Goal: Task Accomplishment & Management: Complete application form

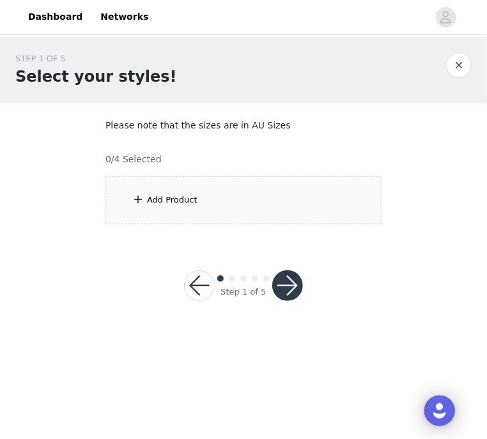
click at [181, 192] on div "Add Product" at bounding box center [243, 200] width 276 height 48
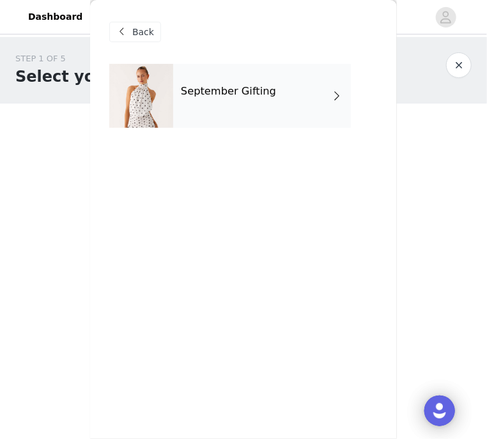
click at [253, 83] on div "September Gifting" at bounding box center [262, 96] width 178 height 64
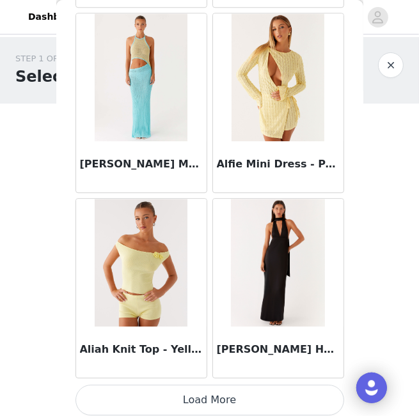
scroll to position [1537, 0]
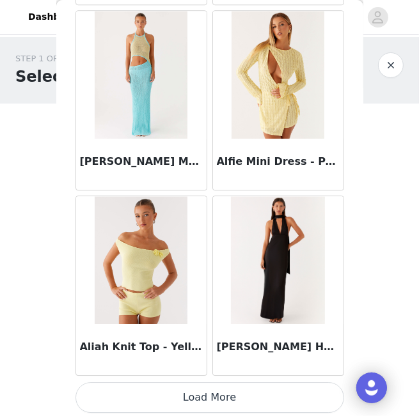
click at [213, 393] on button "Load More" at bounding box center [209, 397] width 269 height 31
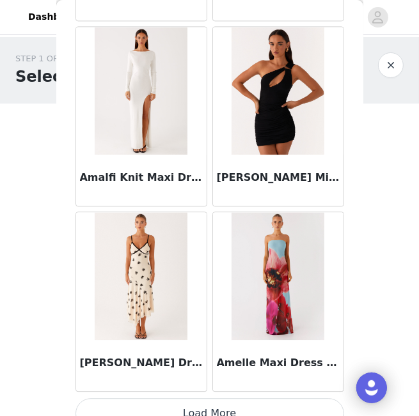
scroll to position [3389, 0]
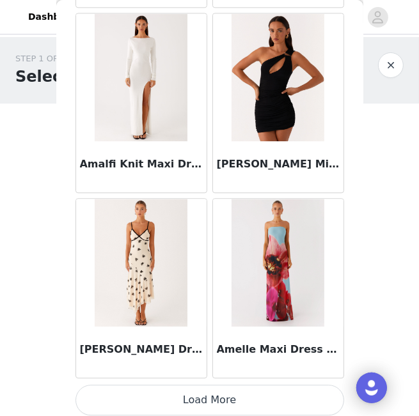
click at [205, 389] on button "Load More" at bounding box center [209, 400] width 269 height 31
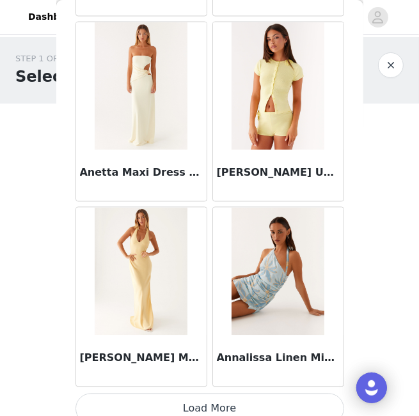
scroll to position [5240, 0]
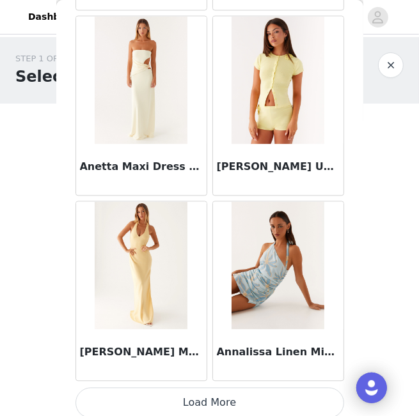
click at [208, 396] on button "Load More" at bounding box center [209, 402] width 269 height 31
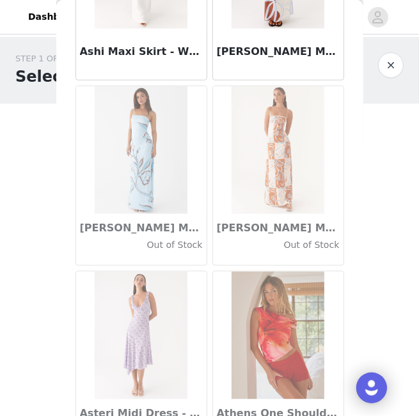
scroll to position [7092, 0]
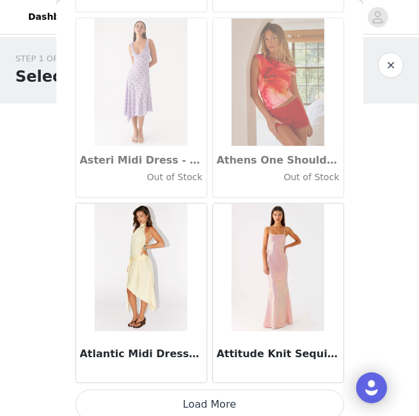
click at [212, 398] on button "Load More" at bounding box center [209, 405] width 269 height 31
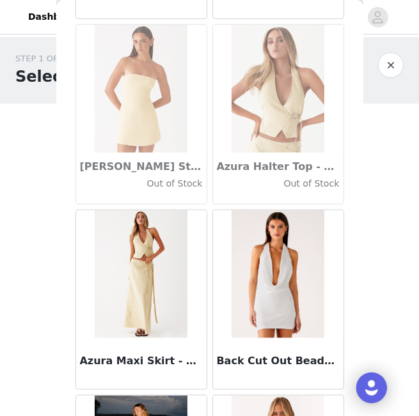
scroll to position [8944, 0]
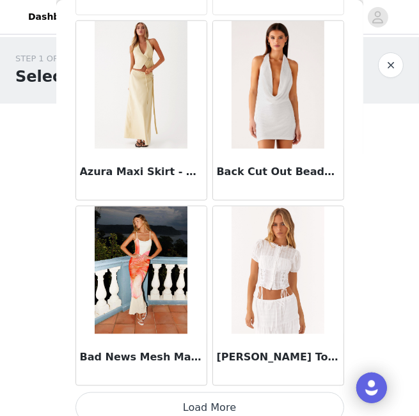
click at [257, 393] on button "Load More" at bounding box center [209, 408] width 269 height 31
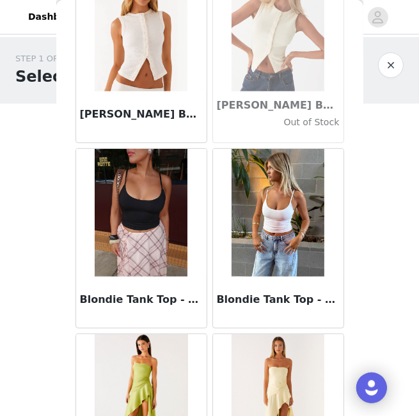
scroll to position [10795, 0]
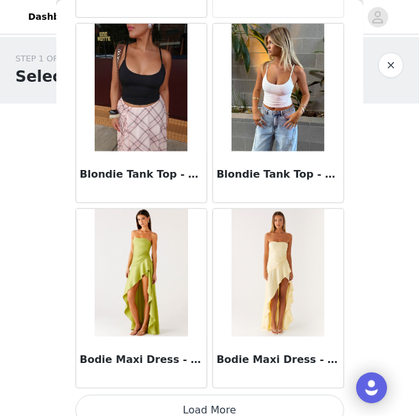
click at [216, 395] on button "Load More" at bounding box center [209, 410] width 269 height 31
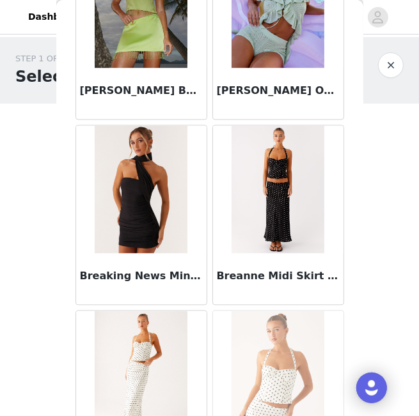
scroll to position [11499, 0]
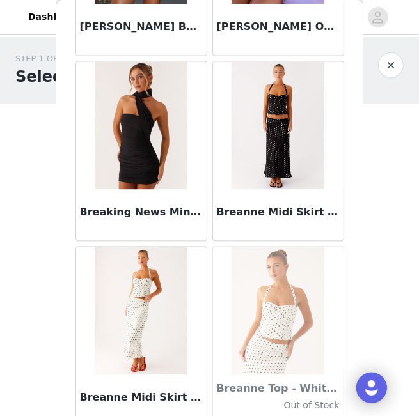
click at [244, 90] on img at bounding box center [277, 126] width 93 height 128
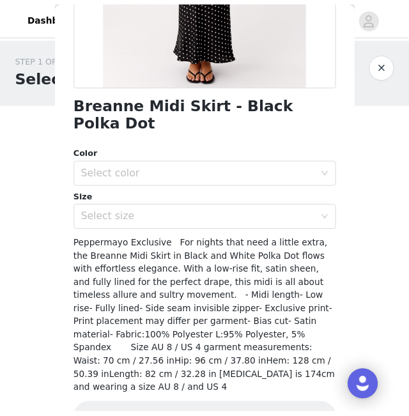
scroll to position [271, 0]
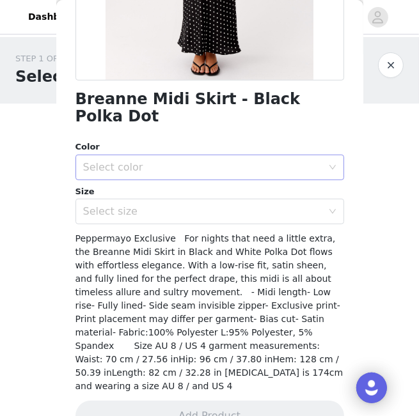
click at [169, 161] on div "Select color" at bounding box center [202, 167] width 239 height 13
click at [127, 184] on li "Black Polka Dot" at bounding box center [204, 178] width 259 height 20
click at [127, 205] on div "Select size" at bounding box center [202, 211] width 239 height 13
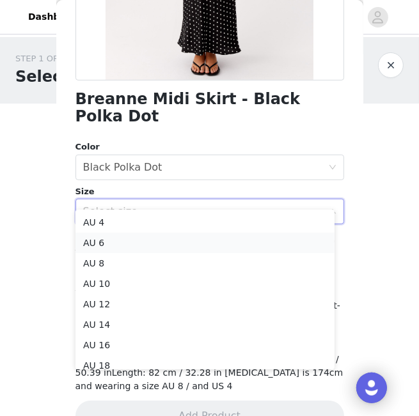
click at [102, 240] on li "AU 6" at bounding box center [204, 243] width 259 height 20
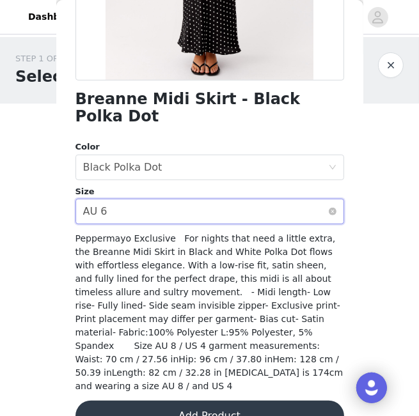
click at [129, 199] on div "Select size AU 6" at bounding box center [205, 211] width 245 height 24
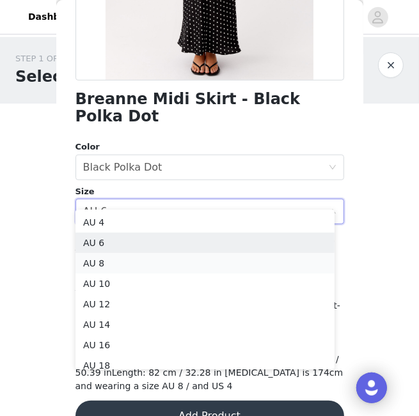
click at [107, 260] on li "AU 8" at bounding box center [204, 263] width 259 height 20
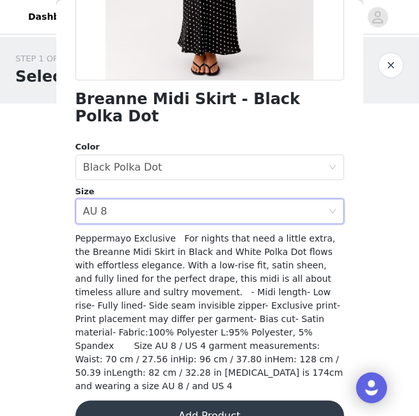
click at [226, 401] on button "Add Product" at bounding box center [209, 416] width 269 height 31
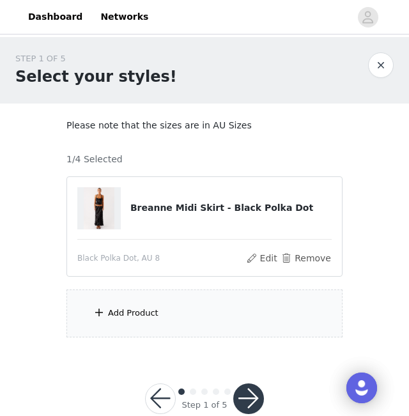
click at [144, 319] on div "Add Product" at bounding box center [204, 314] width 276 height 48
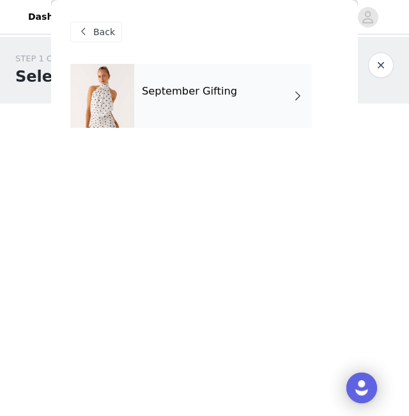
click at [189, 104] on div "September Gifting" at bounding box center [223, 96] width 178 height 64
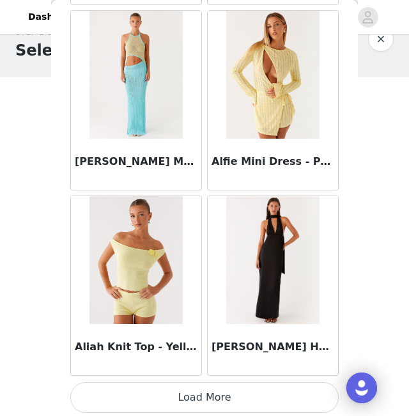
scroll to position [28, 0]
click at [229, 391] on button "Load More" at bounding box center [204, 397] width 269 height 31
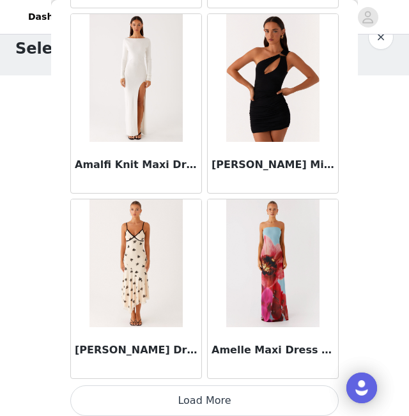
scroll to position [3389, 0]
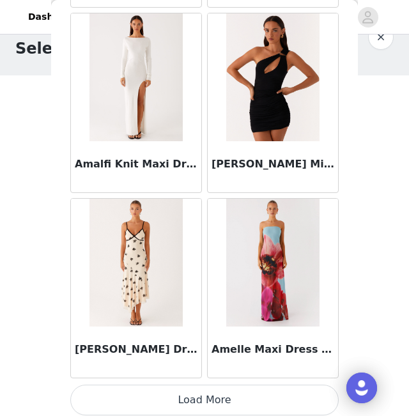
click at [215, 393] on button "Load More" at bounding box center [204, 400] width 269 height 31
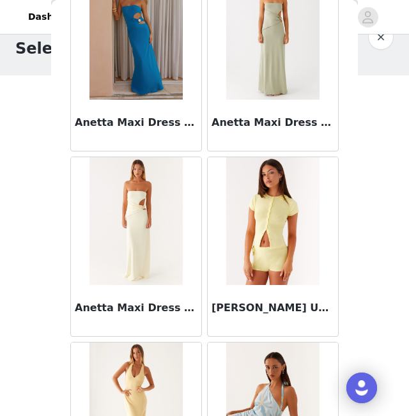
scroll to position [5240, 0]
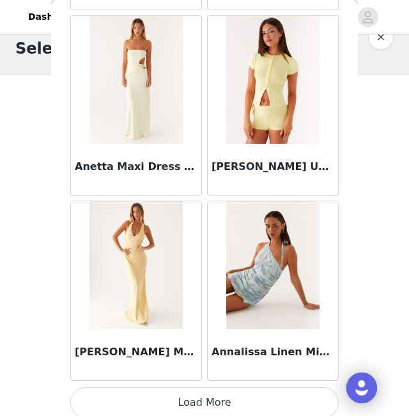
click at [219, 401] on button "Load More" at bounding box center [204, 402] width 269 height 31
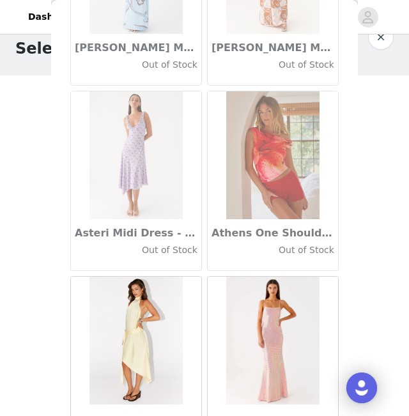
scroll to position [7092, 0]
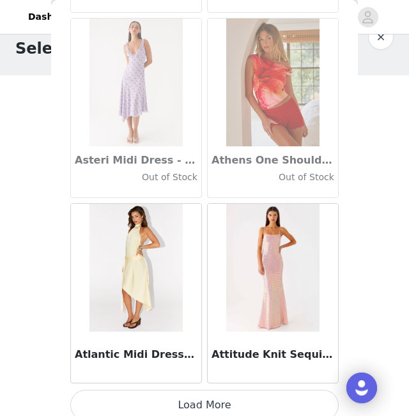
click at [215, 396] on button "Load More" at bounding box center [204, 405] width 269 height 31
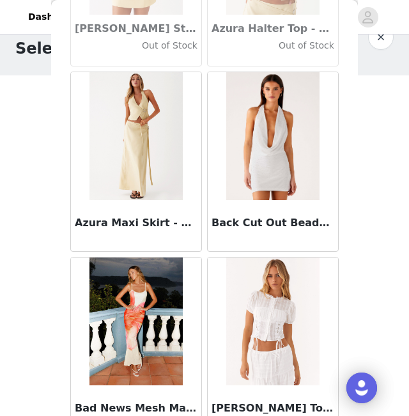
scroll to position [8944, 0]
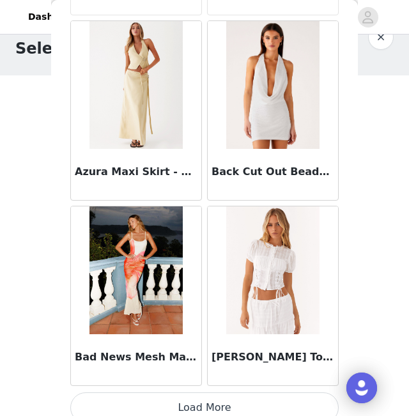
click at [195, 403] on button "Load More" at bounding box center [204, 408] width 269 height 31
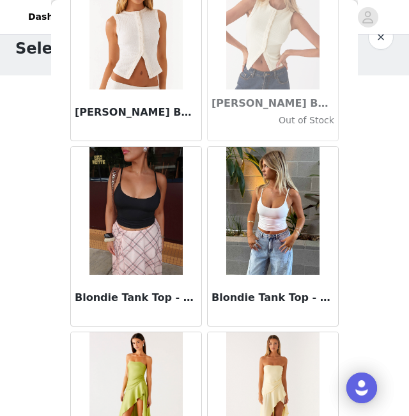
scroll to position [10795, 0]
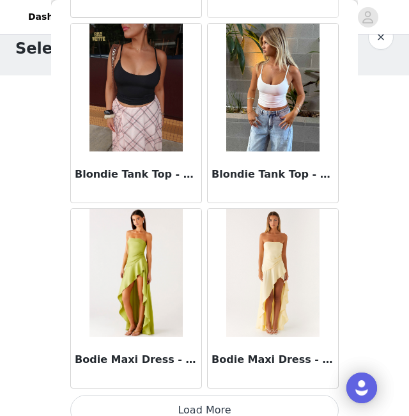
click at [212, 396] on button "Load More" at bounding box center [204, 410] width 269 height 31
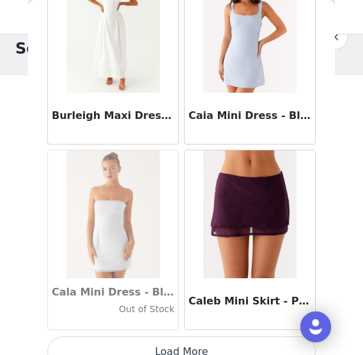
scroll to position [90, 0]
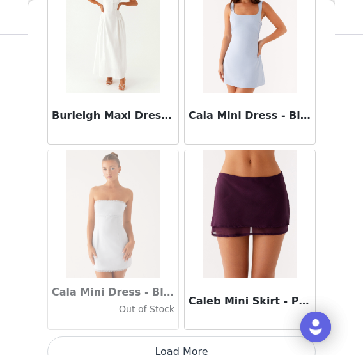
click at [192, 338] on button "Load More" at bounding box center [181, 351] width 269 height 31
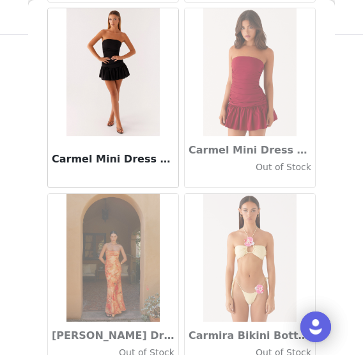
scroll to position [14560, 0]
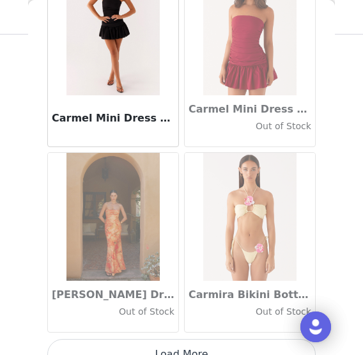
click at [198, 339] on button "Load More" at bounding box center [181, 354] width 269 height 31
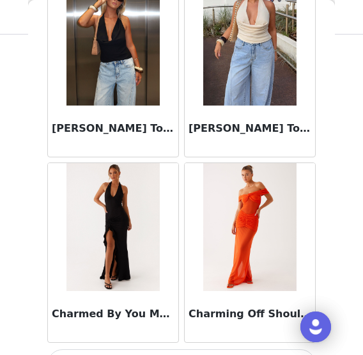
scroll to position [16412, 0]
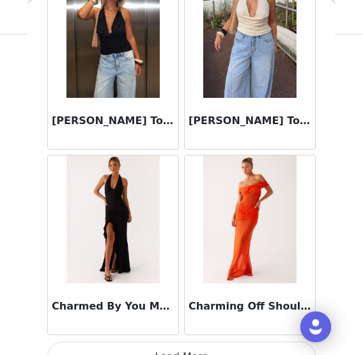
click at [194, 341] on button "Load More" at bounding box center [181, 356] width 269 height 31
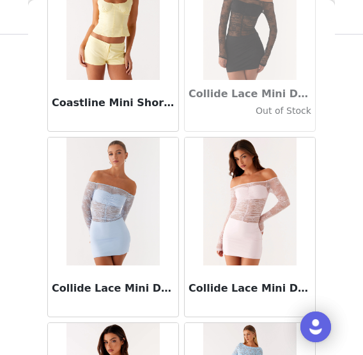
scroll to position [18069, 0]
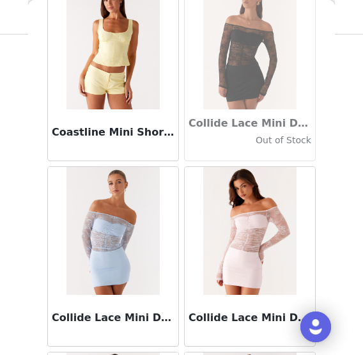
click at [104, 55] on img at bounding box center [112, 45] width 93 height 128
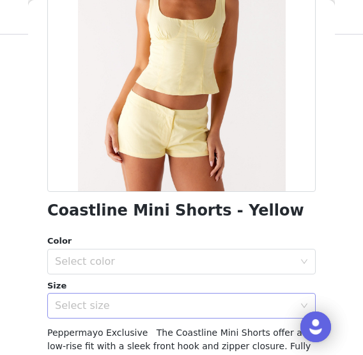
scroll to position [279, 0]
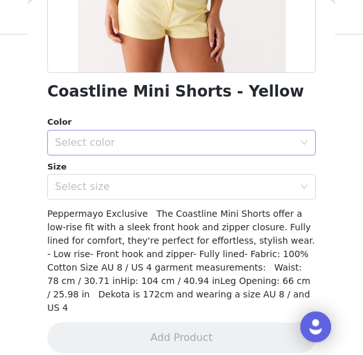
click at [122, 137] on div "Select color" at bounding box center [174, 142] width 239 height 13
click at [82, 173] on li "Yellow" at bounding box center [176, 170] width 259 height 20
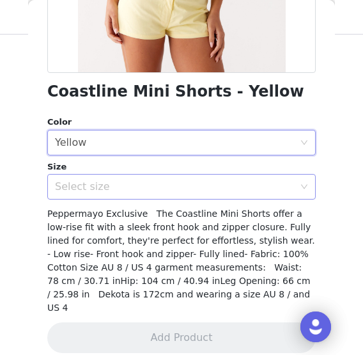
click at [87, 181] on div "Select size" at bounding box center [174, 186] width 239 height 13
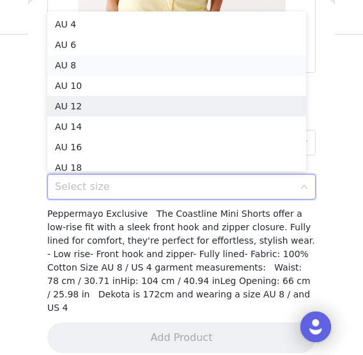
scroll to position [6, 0]
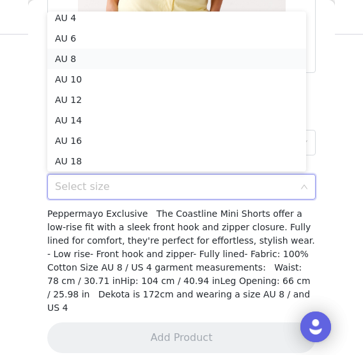
click at [78, 56] on li "AU 8" at bounding box center [176, 59] width 259 height 20
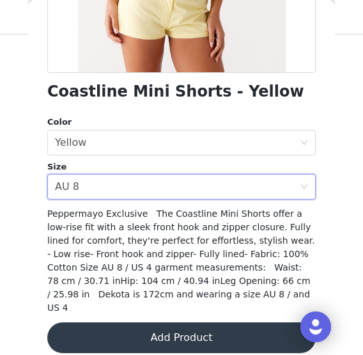
click at [189, 329] on button "Add Product" at bounding box center [181, 337] width 269 height 31
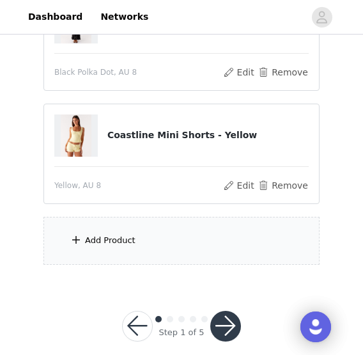
scroll to position [202, 0]
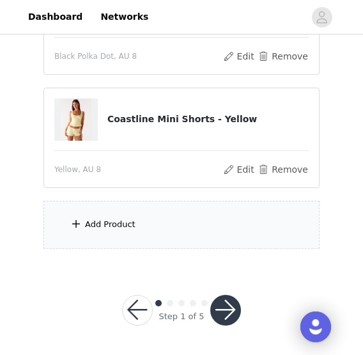
click at [121, 225] on div "Add Product" at bounding box center [110, 224] width 51 height 13
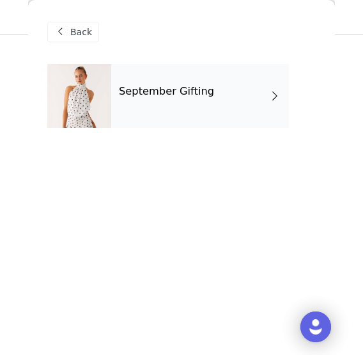
click at [211, 97] on div "September Gifting" at bounding box center [200, 96] width 178 height 64
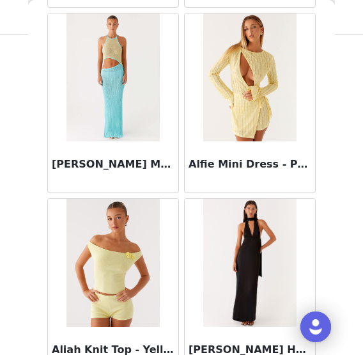
scroll to position [1598, 0]
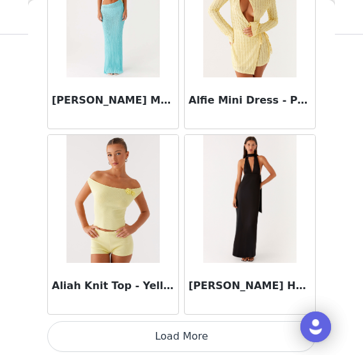
click at [192, 340] on button "Load More" at bounding box center [181, 336] width 269 height 31
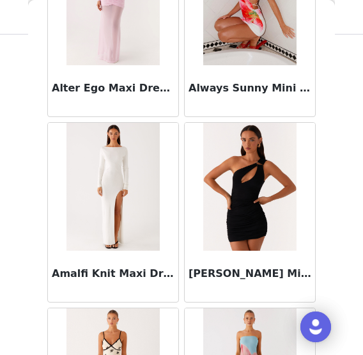
scroll to position [3450, 0]
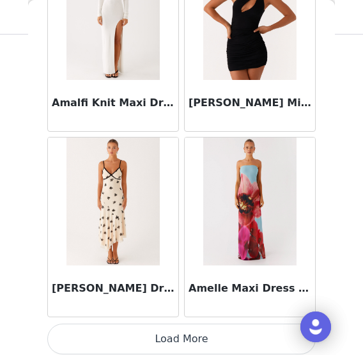
click at [198, 334] on button "Load More" at bounding box center [181, 339] width 269 height 31
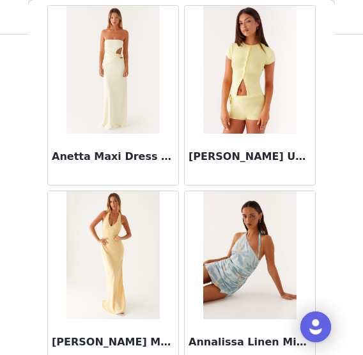
scroll to position [5302, 0]
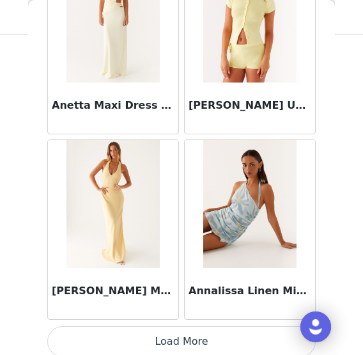
click at [194, 337] on button "Load More" at bounding box center [181, 341] width 269 height 31
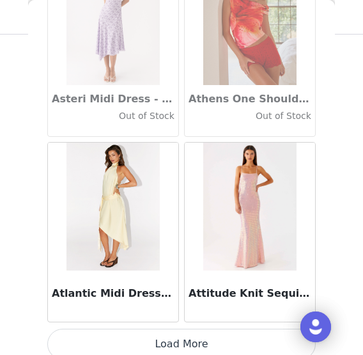
click at [187, 332] on button "Load More" at bounding box center [181, 344] width 269 height 31
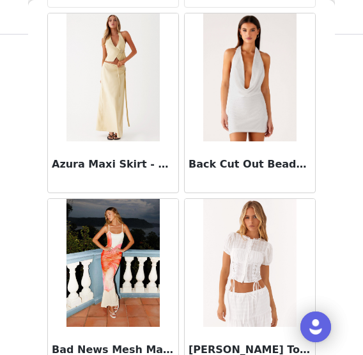
scroll to position [9005, 0]
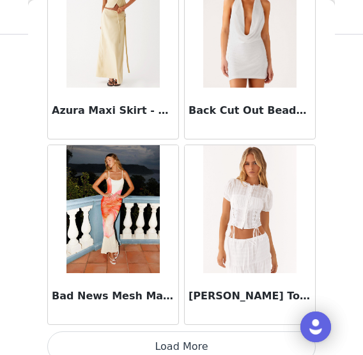
click at [185, 338] on button "Load More" at bounding box center [181, 346] width 269 height 31
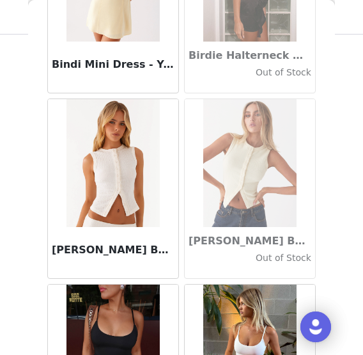
scroll to position [10857, 0]
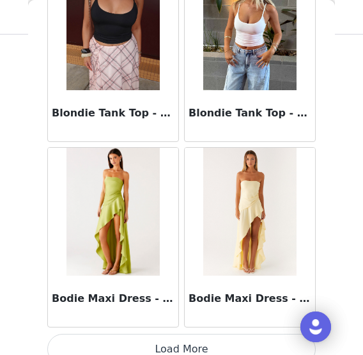
click at [178, 334] on button "Load More" at bounding box center [181, 349] width 269 height 31
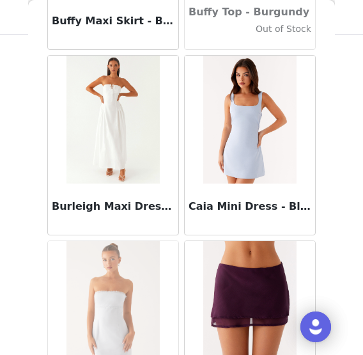
scroll to position [12709, 0]
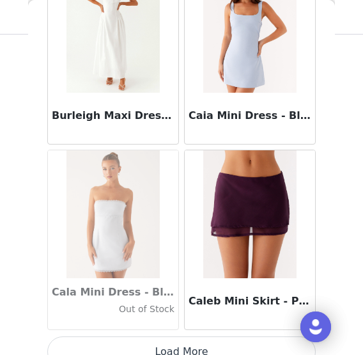
click at [167, 336] on button "Load More" at bounding box center [181, 351] width 269 height 31
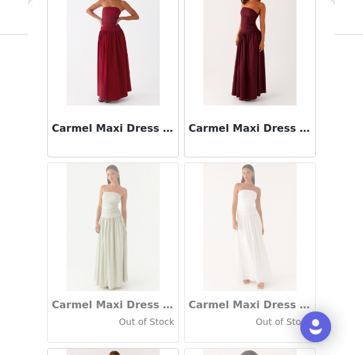
scroll to position [14560, 0]
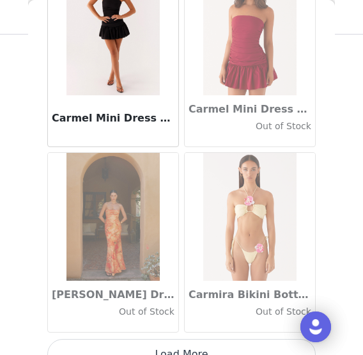
click at [175, 339] on button "Load More" at bounding box center [181, 354] width 269 height 31
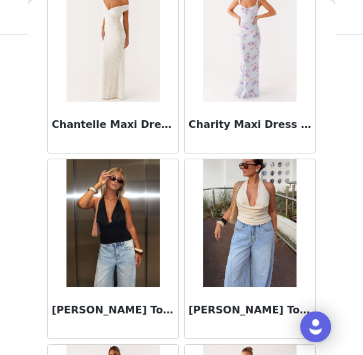
scroll to position [16412, 0]
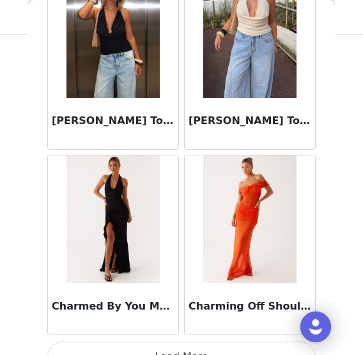
click at [203, 341] on button "Load More" at bounding box center [181, 356] width 269 height 31
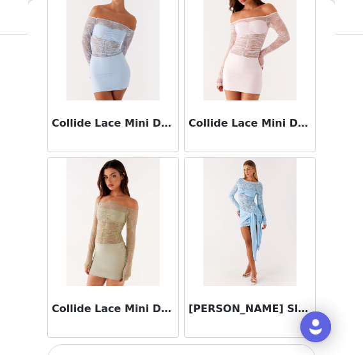
scroll to position [18264, 0]
drag, startPoint x: 176, startPoint y: 337, endPoint x: 260, endPoint y: 178, distance: 179.3
click at [177, 344] on button "Load More" at bounding box center [181, 359] width 269 height 31
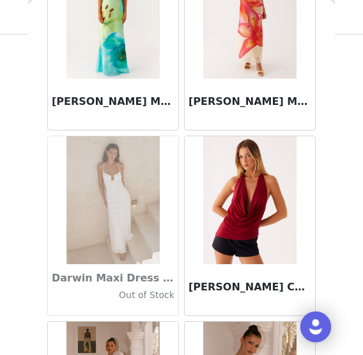
scroll to position [20115, 0]
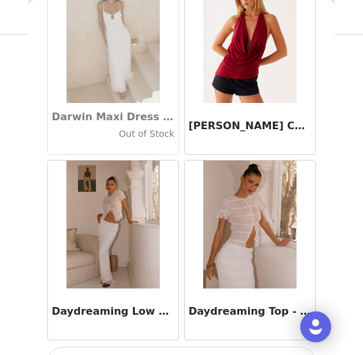
click at [183, 347] on button "Load More" at bounding box center [181, 362] width 269 height 31
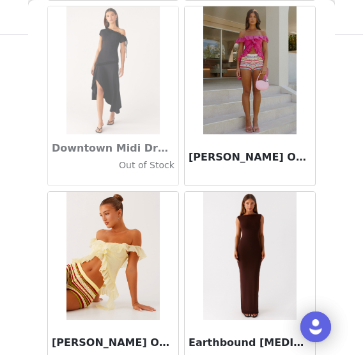
scroll to position [21967, 0]
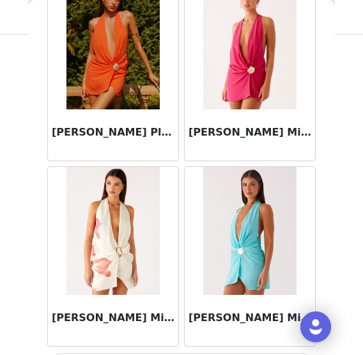
scroll to position [23819, 0]
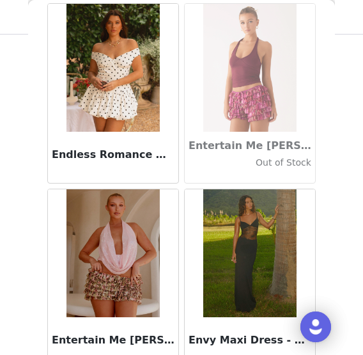
scroll to position [25670, 0]
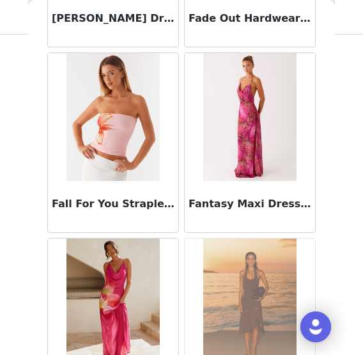
scroll to position [27522, 0]
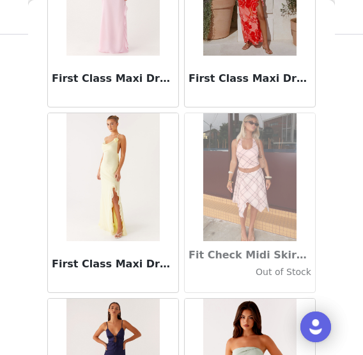
scroll to position [29374, 0]
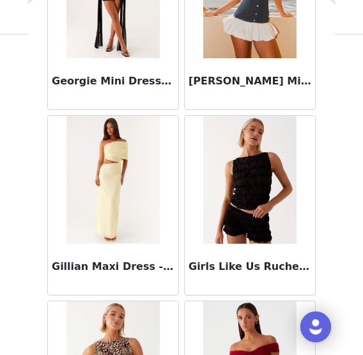
scroll to position [31225, 0]
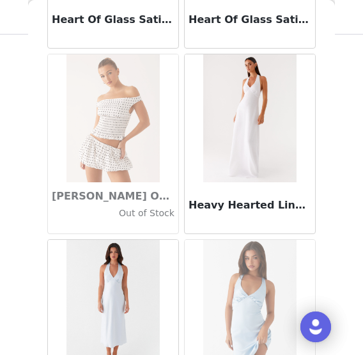
scroll to position [33077, 0]
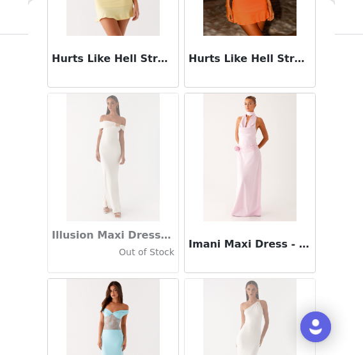
scroll to position [34929, 0]
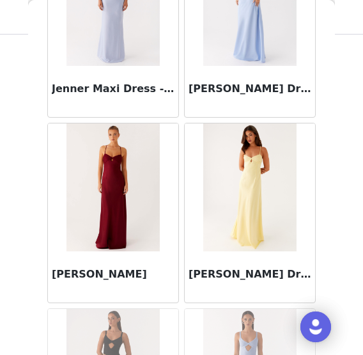
scroll to position [36780, 0]
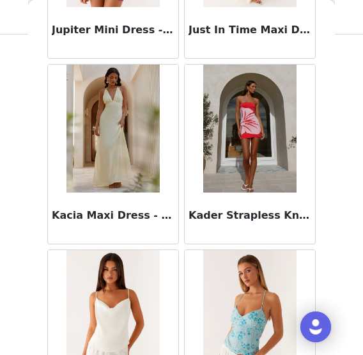
scroll to position [38632, 0]
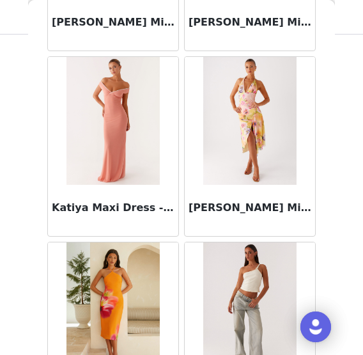
scroll to position [40484, 0]
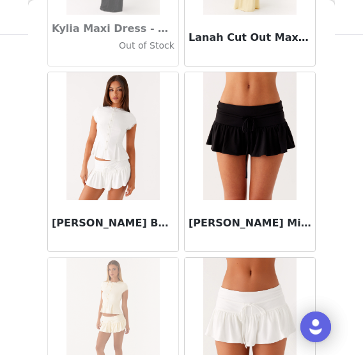
scroll to position [42335, 0]
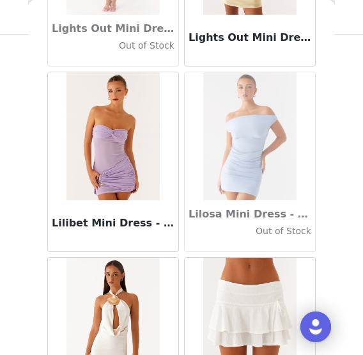
scroll to position [44187, 0]
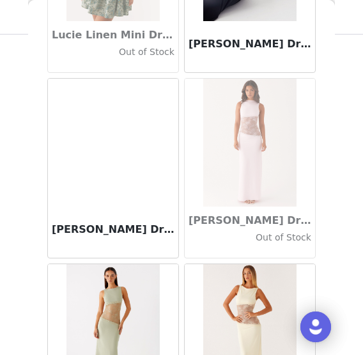
scroll to position [46039, 0]
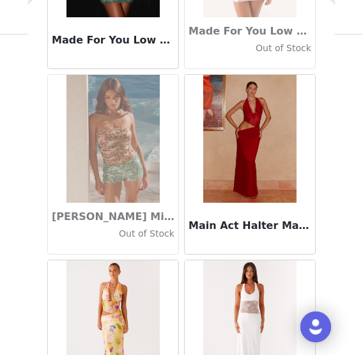
scroll to position [47890, 0]
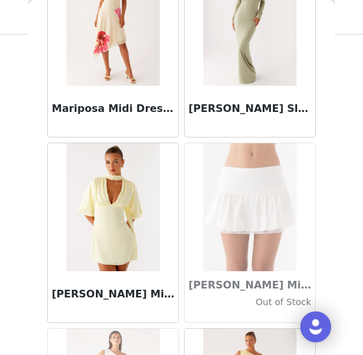
scroll to position [49742, 0]
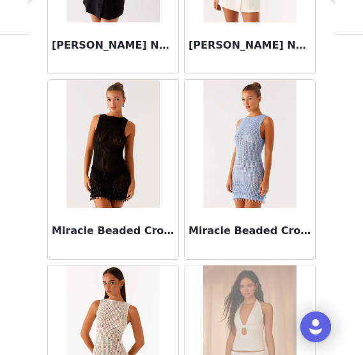
scroll to position [51594, 0]
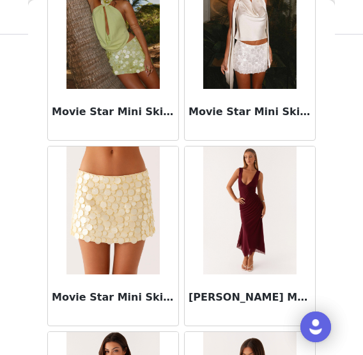
scroll to position [53445, 0]
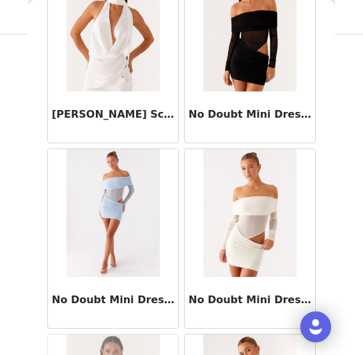
scroll to position [55297, 0]
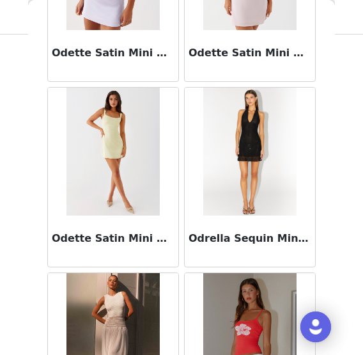
scroll to position [57149, 0]
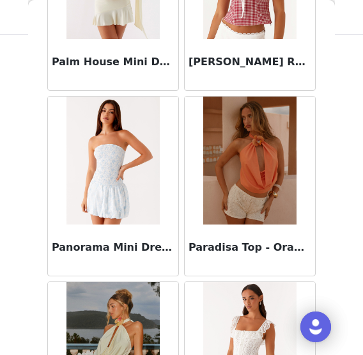
scroll to position [59000, 0]
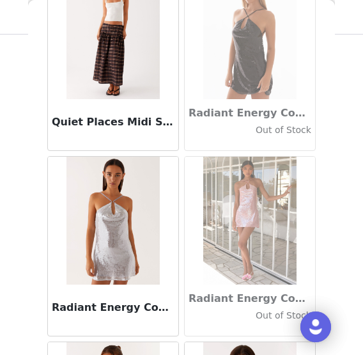
scroll to position [60852, 0]
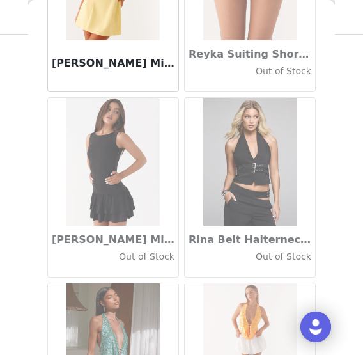
scroll to position [62704, 0]
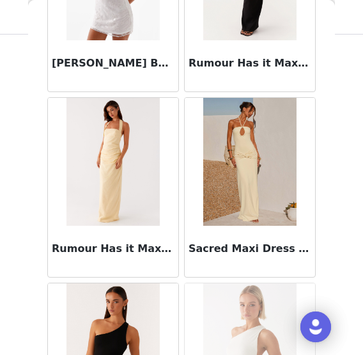
scroll to position [64556, 0]
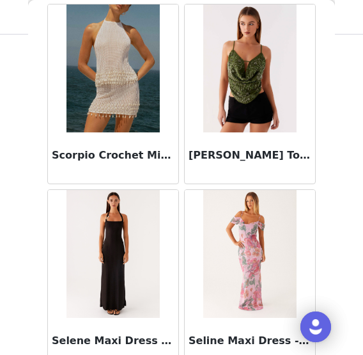
scroll to position [66407, 0]
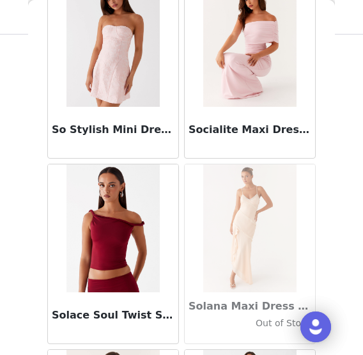
scroll to position [68259, 0]
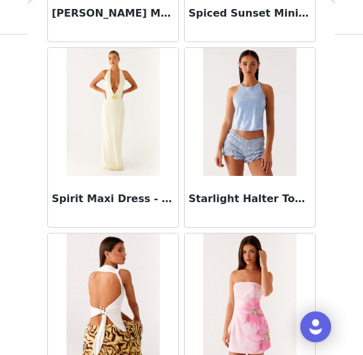
scroll to position [70111, 0]
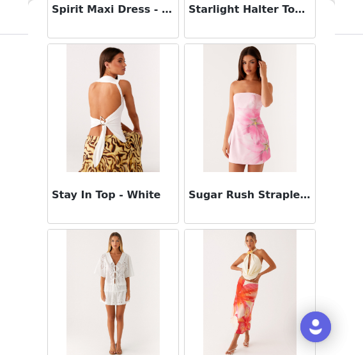
drag, startPoint x: 181, startPoint y: 329, endPoint x: 161, endPoint y: 254, distance: 76.8
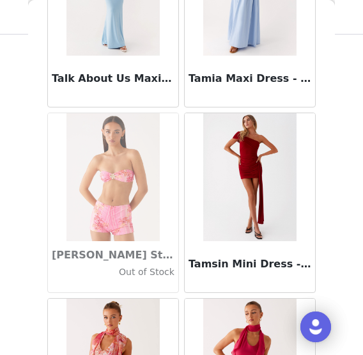
scroll to position [71962, 0]
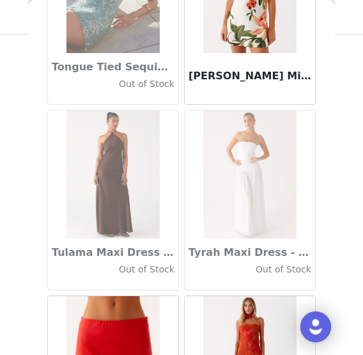
scroll to position [73814, 0]
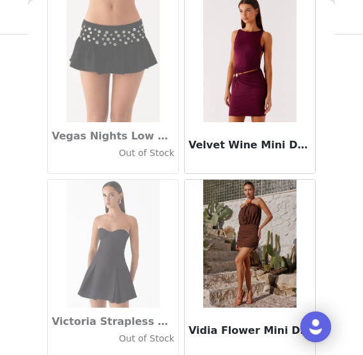
scroll to position [75666, 0]
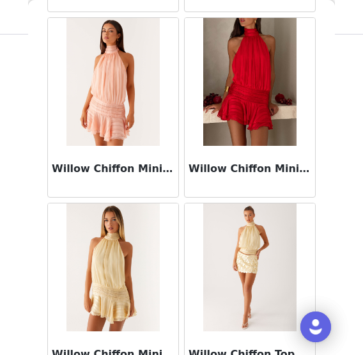
scroll to position [77517, 0]
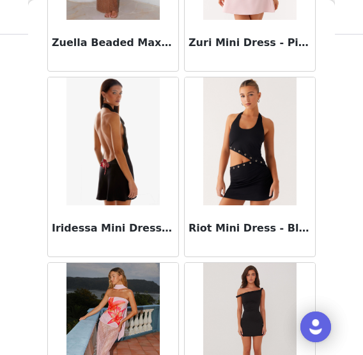
scroll to position [79369, 0]
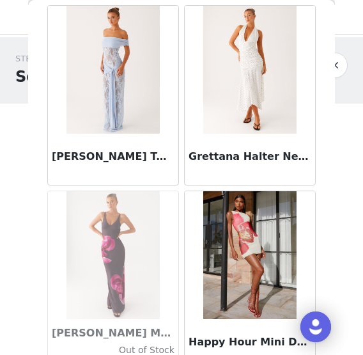
scroll to position [32201, 0]
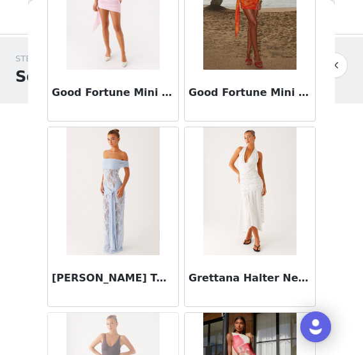
click at [238, 140] on img at bounding box center [249, 191] width 93 height 128
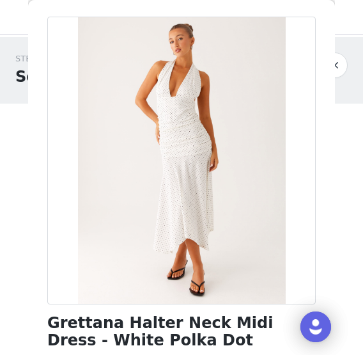
scroll to position [192, 0]
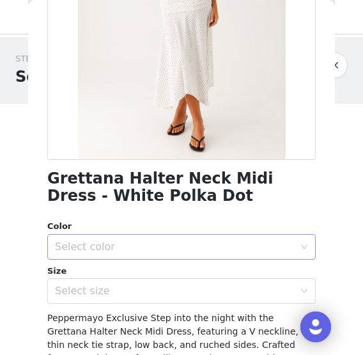
click at [88, 249] on div "Select color" at bounding box center [174, 246] width 239 height 13
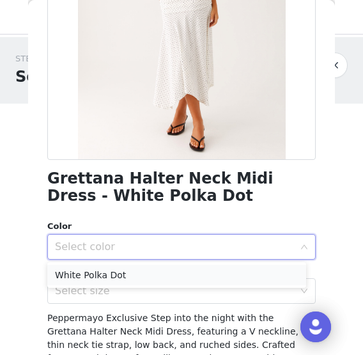
click at [66, 275] on li "White Polka Dot" at bounding box center [176, 275] width 259 height 20
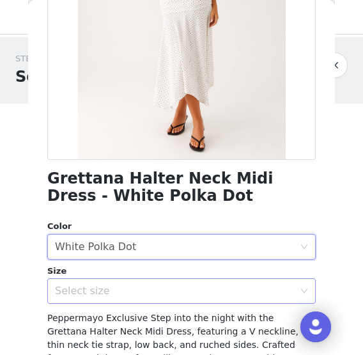
click at [88, 288] on div "Select size" at bounding box center [174, 291] width 239 height 13
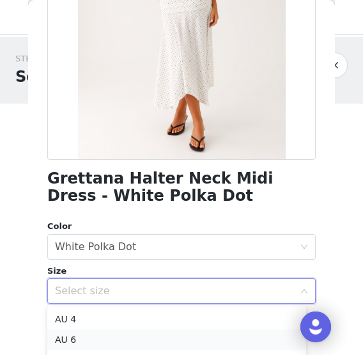
click at [76, 340] on li "AU 6" at bounding box center [176, 339] width 259 height 20
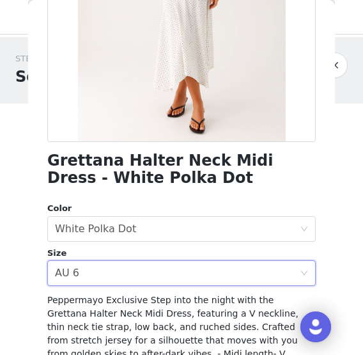
scroll to position [350, 0]
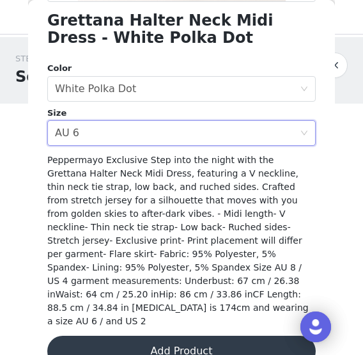
click at [182, 336] on button "Add Product" at bounding box center [181, 351] width 269 height 31
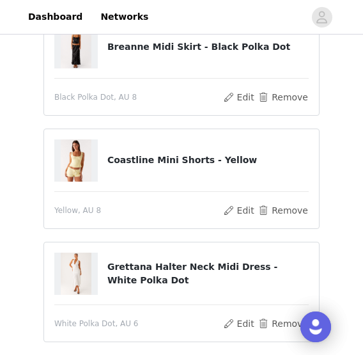
scroll to position [315, 0]
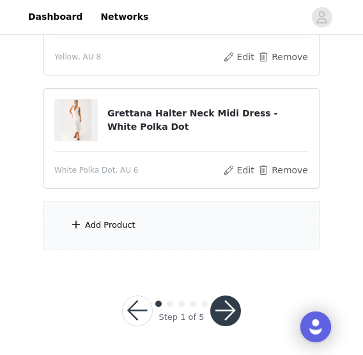
click at [111, 232] on div "Add Product" at bounding box center [181, 225] width 276 height 48
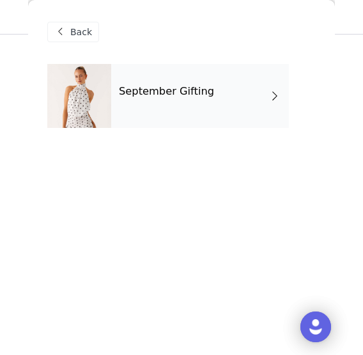
click at [205, 101] on div "September Gifting" at bounding box center [200, 96] width 178 height 64
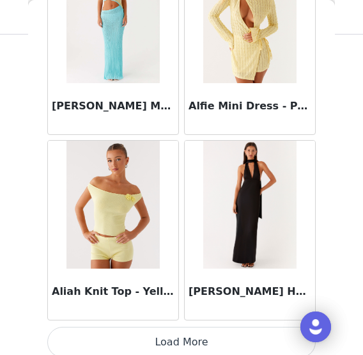
scroll to position [1598, 0]
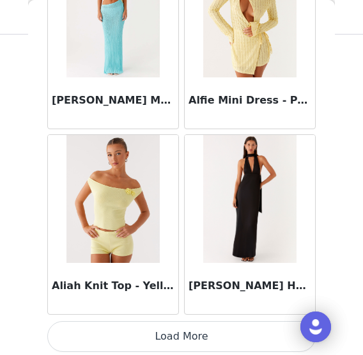
click at [194, 332] on button "Load More" at bounding box center [181, 336] width 269 height 31
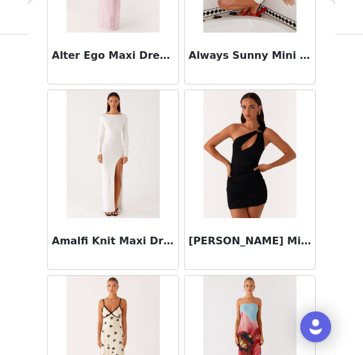
scroll to position [3450, 0]
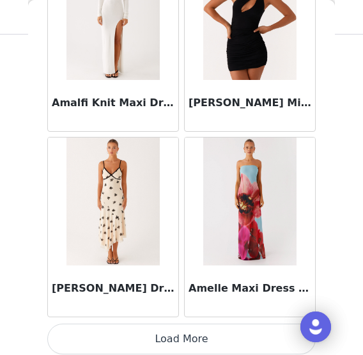
click at [180, 331] on button "Load More" at bounding box center [181, 339] width 269 height 31
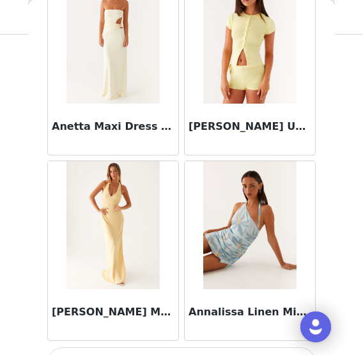
scroll to position [5302, 0]
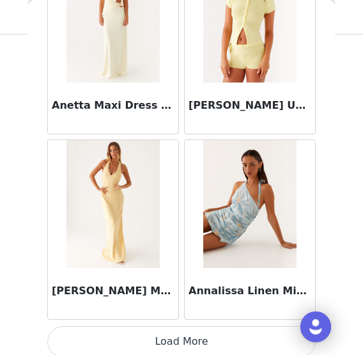
click at [207, 334] on button "Load More" at bounding box center [181, 341] width 269 height 31
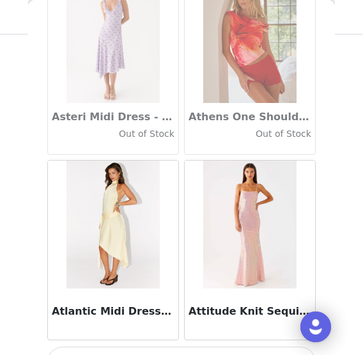
scroll to position [7154, 0]
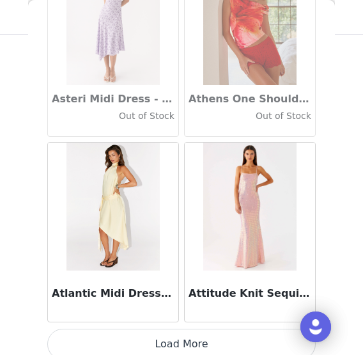
click at [192, 333] on button "Load More" at bounding box center [181, 344] width 269 height 31
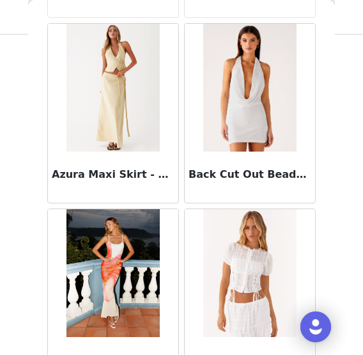
scroll to position [9005, 0]
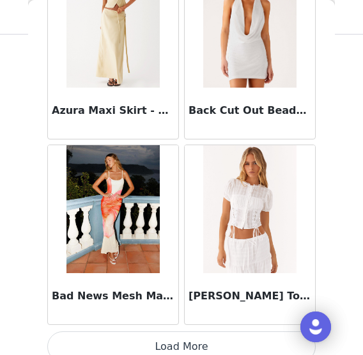
click at [201, 332] on button "Load More" at bounding box center [181, 346] width 269 height 31
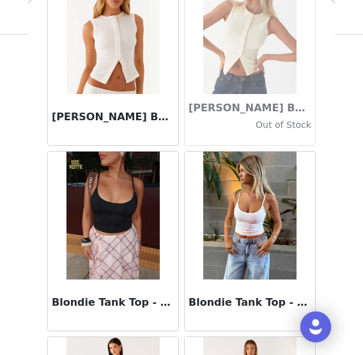
scroll to position [10857, 0]
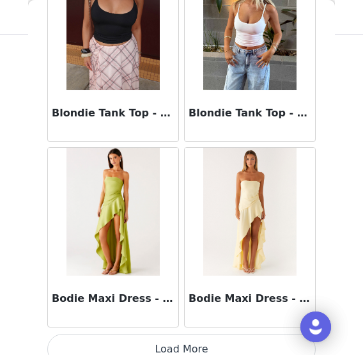
click at [176, 334] on button "Load More" at bounding box center [181, 349] width 269 height 31
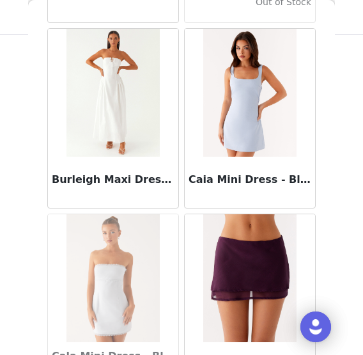
scroll to position [12709, 0]
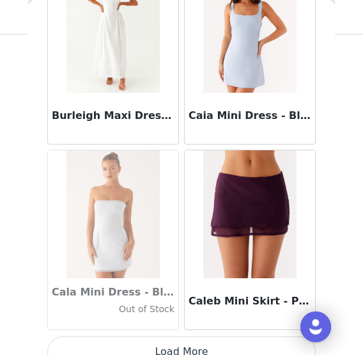
click at [183, 336] on button "Load More" at bounding box center [181, 351] width 269 height 31
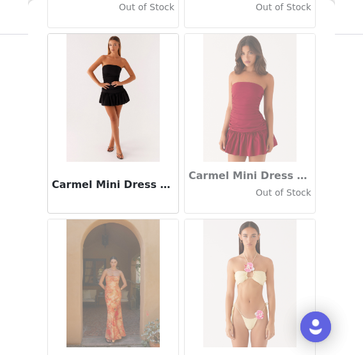
scroll to position [14560, 0]
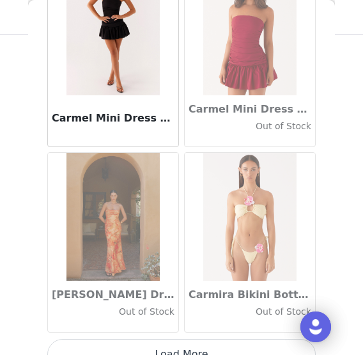
click at [195, 339] on button "Load More" at bounding box center [181, 354] width 269 height 31
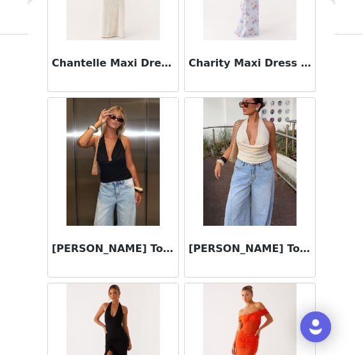
scroll to position [16412, 0]
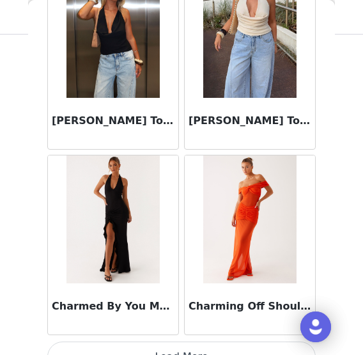
click at [171, 341] on button "Load More" at bounding box center [181, 356] width 269 height 31
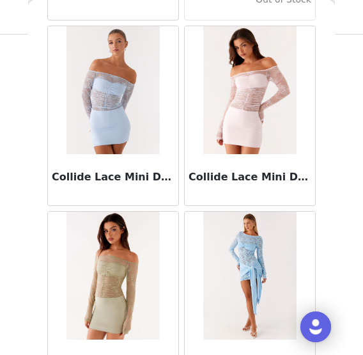
scroll to position [18264, 0]
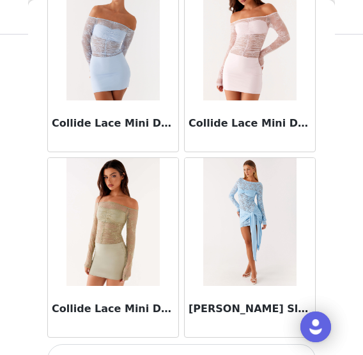
click at [187, 344] on button "Load More" at bounding box center [181, 359] width 269 height 31
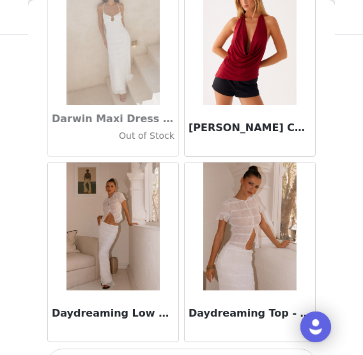
scroll to position [20115, 0]
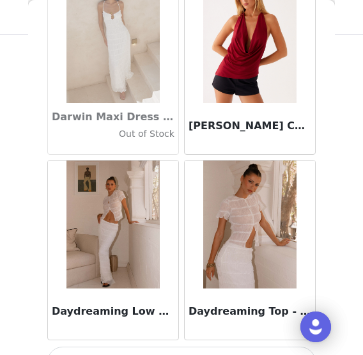
click at [202, 347] on button "Load More" at bounding box center [181, 362] width 269 height 31
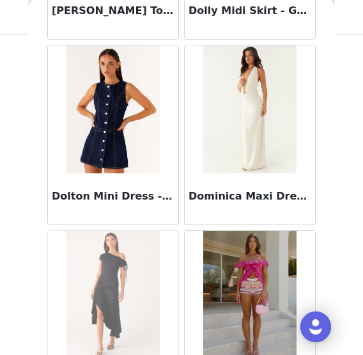
scroll to position [21967, 0]
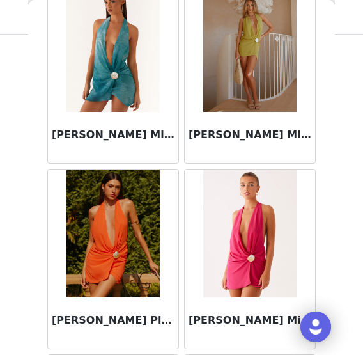
scroll to position [23819, 0]
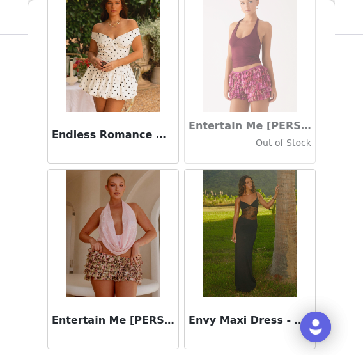
scroll to position [25670, 0]
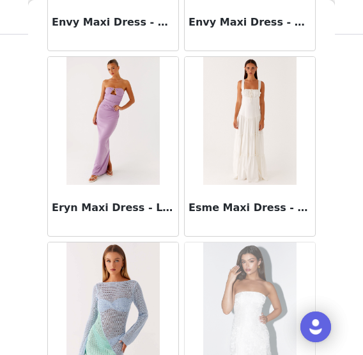
scroll to position [26182, 0]
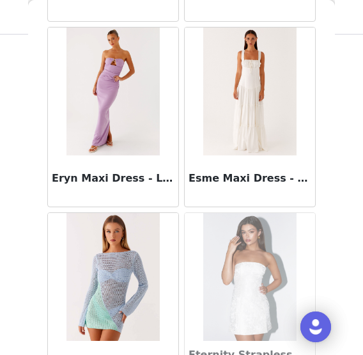
click at [249, 70] on img at bounding box center [249, 91] width 93 height 128
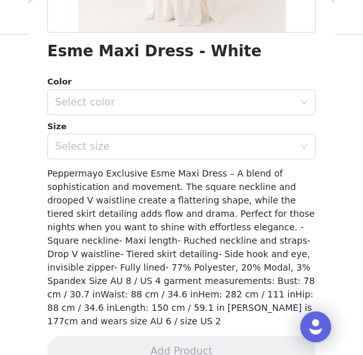
scroll to position [320, 0]
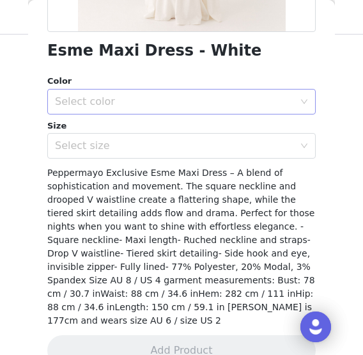
click at [91, 98] on div "Select color" at bounding box center [174, 101] width 239 height 13
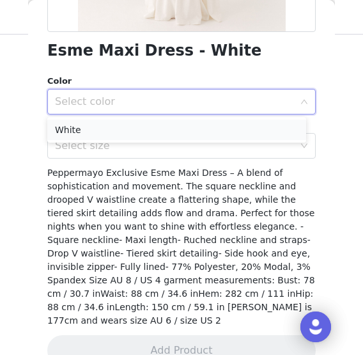
click at [86, 124] on li "White" at bounding box center [176, 130] width 259 height 20
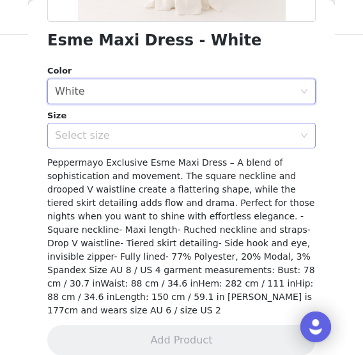
scroll to position [332, 0]
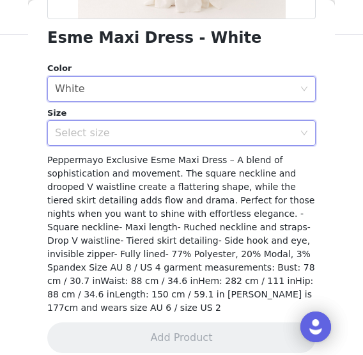
click at [107, 124] on div "Select size" at bounding box center [177, 133] width 245 height 24
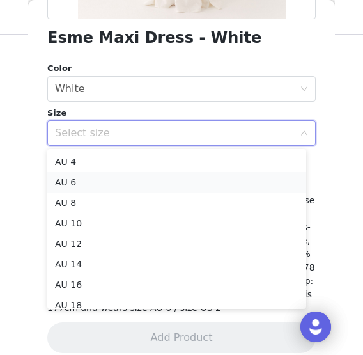
click at [76, 181] on li "AU 6" at bounding box center [176, 182] width 259 height 20
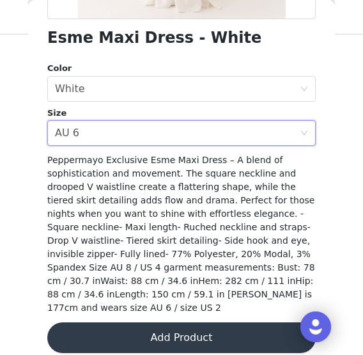
click at [176, 322] on button "Add Product" at bounding box center [181, 337] width 269 height 31
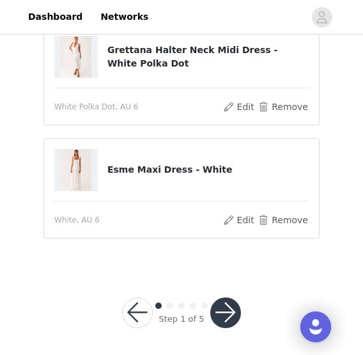
scroll to position [345, 0]
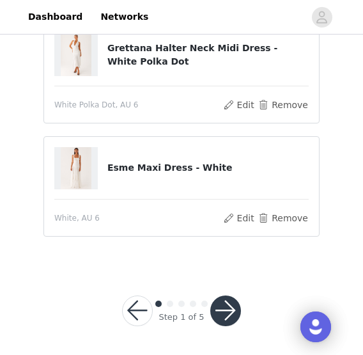
click at [228, 318] on button "button" at bounding box center [225, 310] width 31 height 31
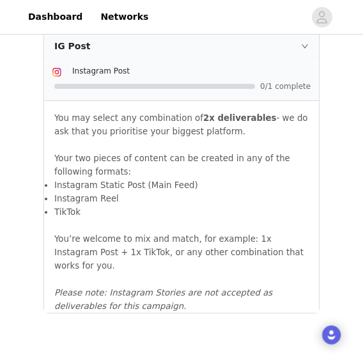
scroll to position [1533, 0]
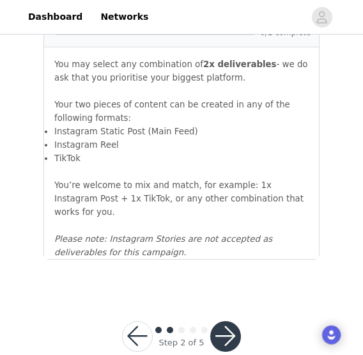
click at [221, 321] on button "button" at bounding box center [225, 336] width 31 height 31
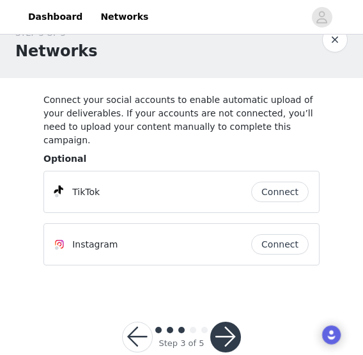
scroll to position [39, 0]
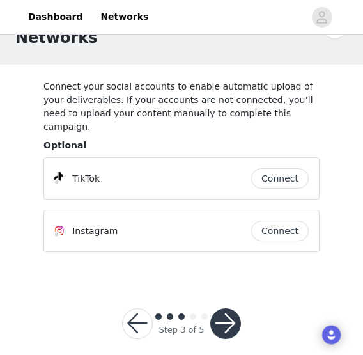
click at [269, 173] on button "Connect" at bounding box center [280, 178] width 58 height 20
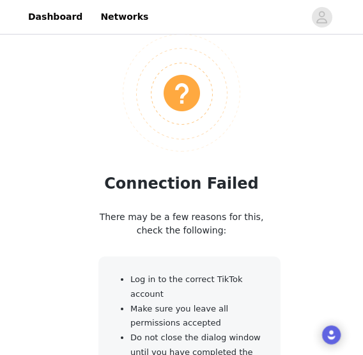
scroll to position [219, 0]
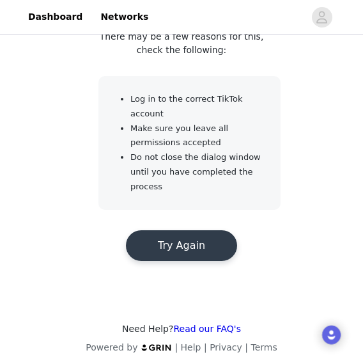
click at [203, 230] on button "Try Again" at bounding box center [181, 245] width 111 height 31
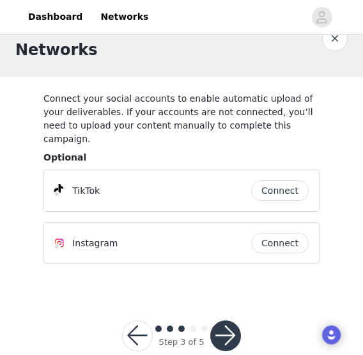
scroll to position [39, 0]
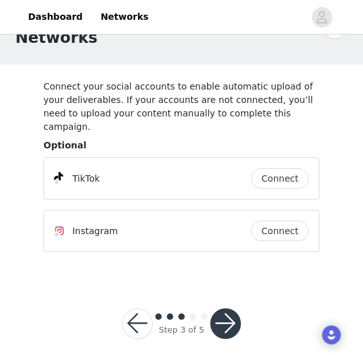
click at [235, 308] on button "button" at bounding box center [225, 323] width 31 height 31
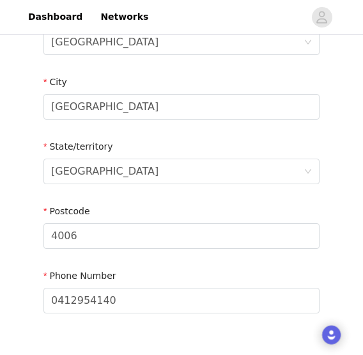
scroll to position [570, 0]
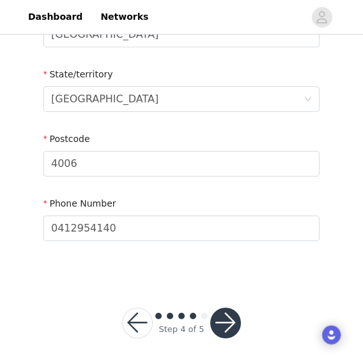
click at [230, 308] on button "button" at bounding box center [225, 323] width 31 height 31
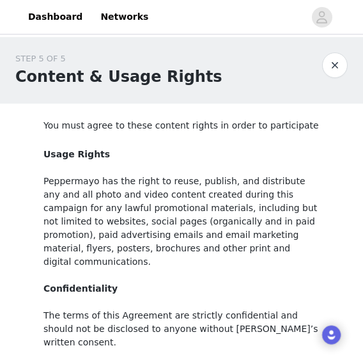
scroll to position [235, 0]
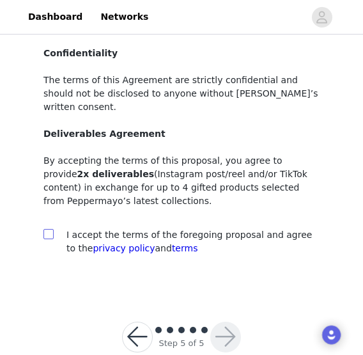
click at [46, 229] on input "checkbox" at bounding box center [47, 233] width 9 height 9
checkbox input "true"
click at [234, 322] on button "button" at bounding box center [225, 337] width 31 height 31
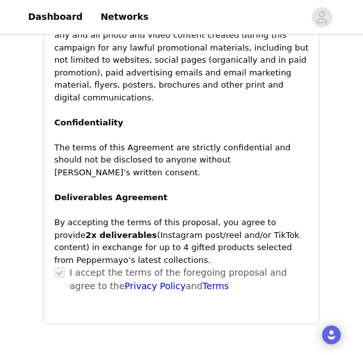
scroll to position [1156, 0]
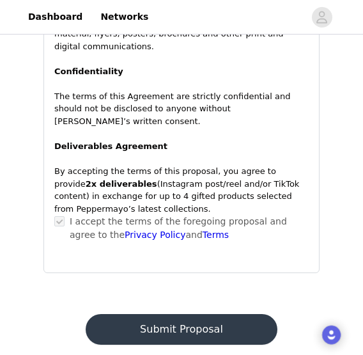
click at [189, 314] on button "Submit Proposal" at bounding box center [181, 329] width 191 height 31
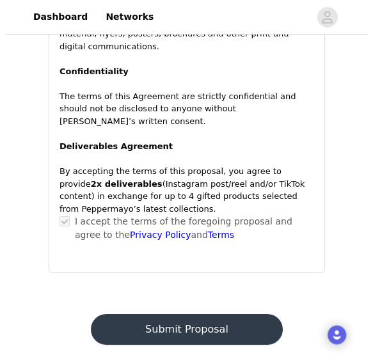
scroll to position [0, 0]
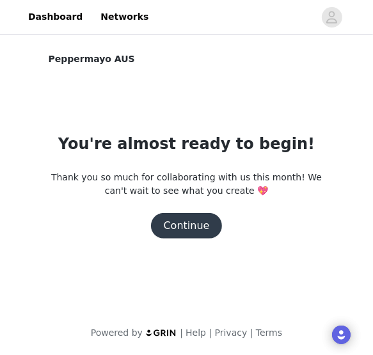
click at [205, 230] on button "Continue" at bounding box center [187, 226] width 72 height 26
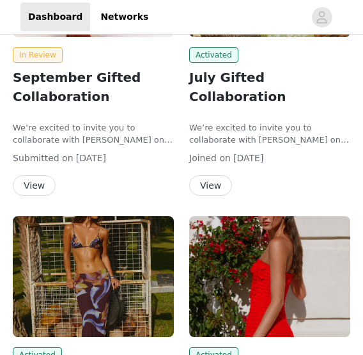
scroll to position [305, 0]
